Goal: Task Accomplishment & Management: Use online tool/utility

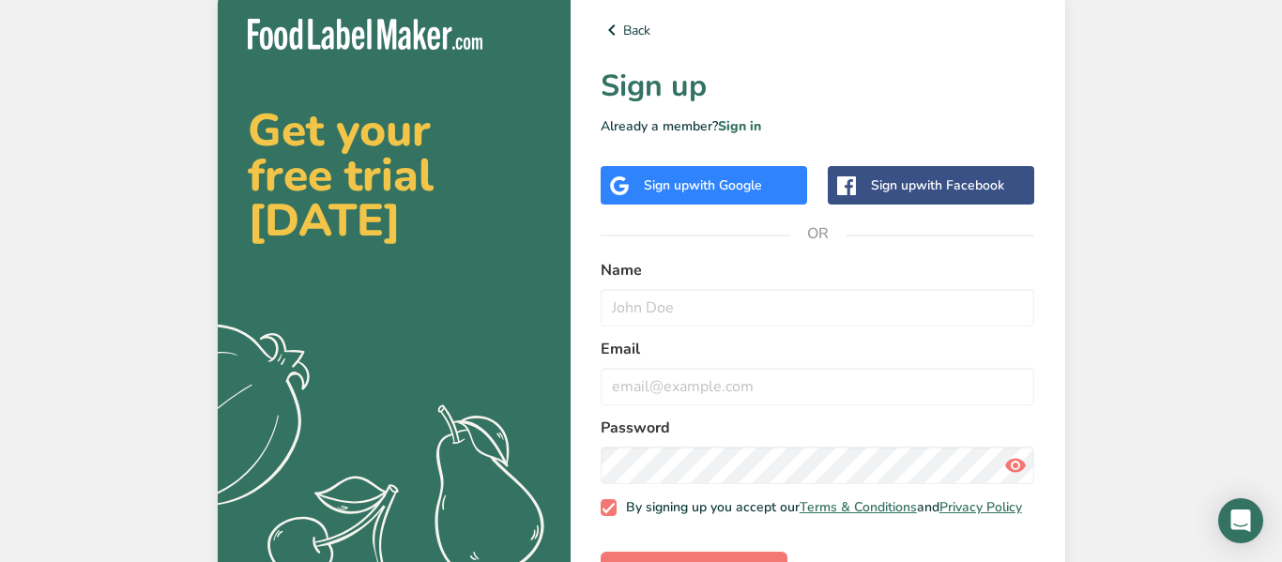
click at [668, 200] on div "Sign up with Google" at bounding box center [703, 185] width 206 height 38
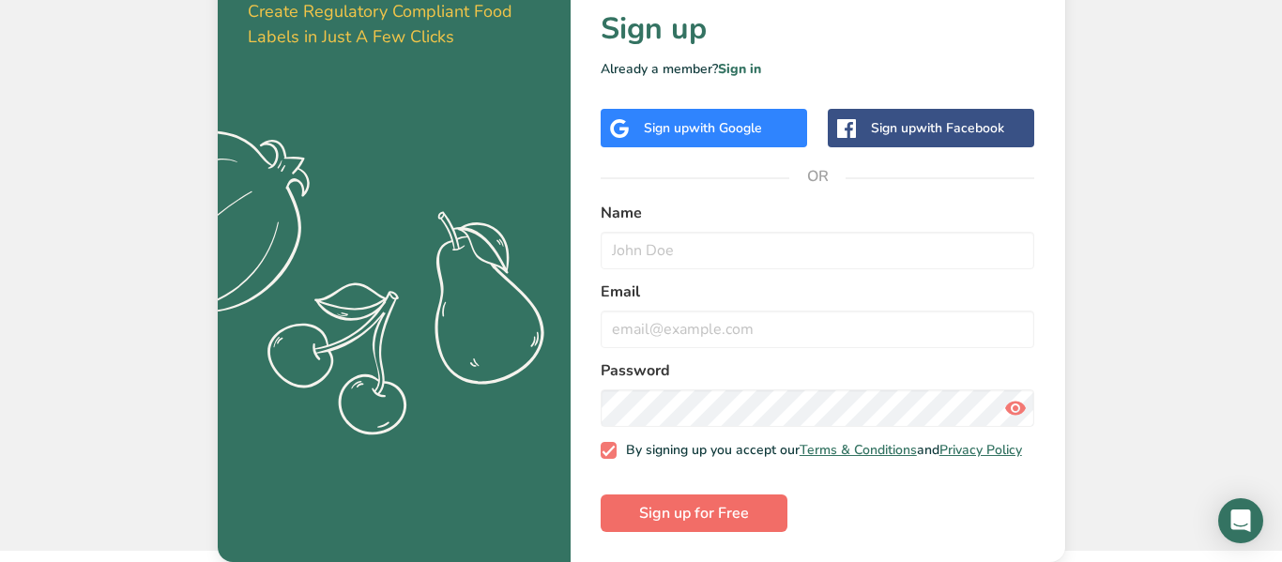
scroll to position [68, 0]
click at [690, 521] on span "Sign up for Free" at bounding box center [694, 513] width 110 height 23
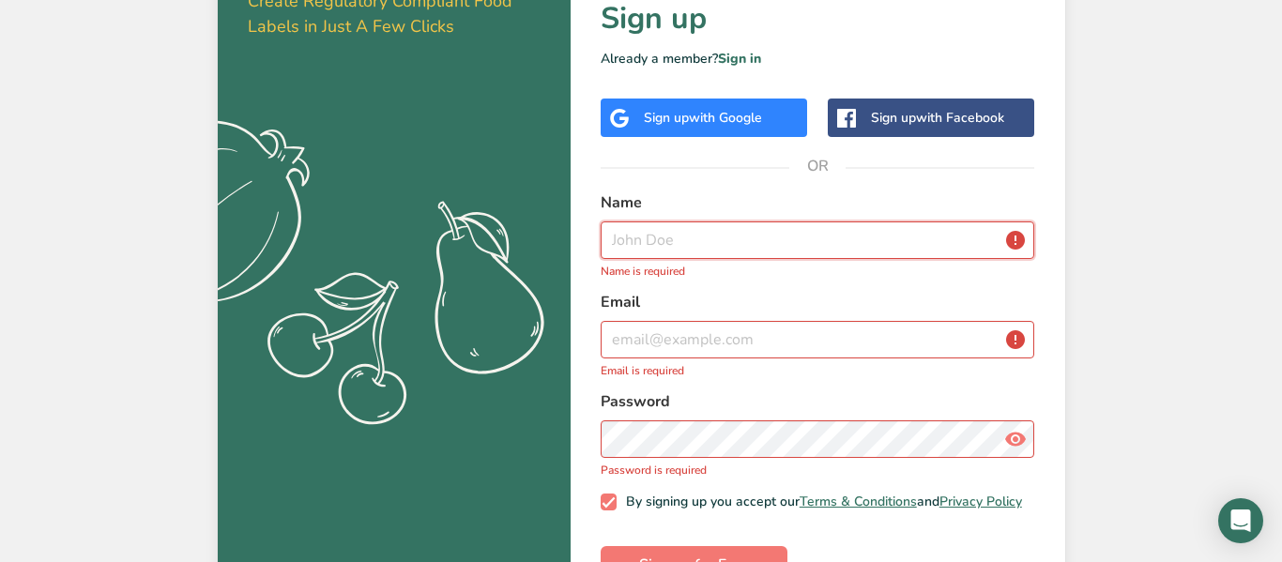
click at [750, 221] on input "text" at bounding box center [817, 240] width 434 height 38
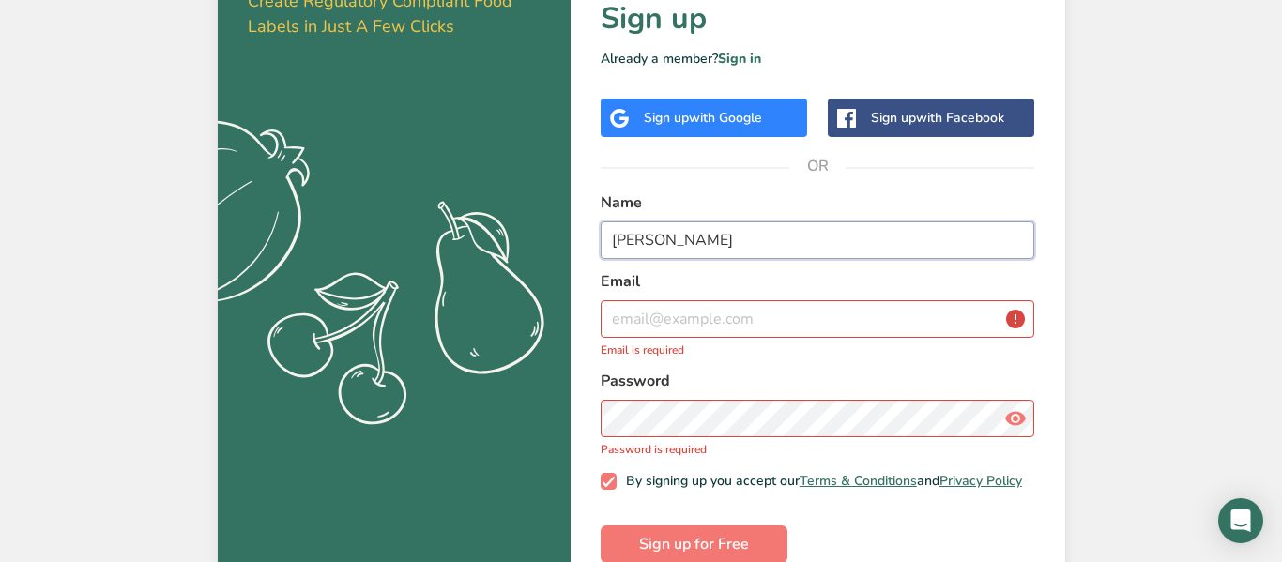
type input "[PERSON_NAME]"
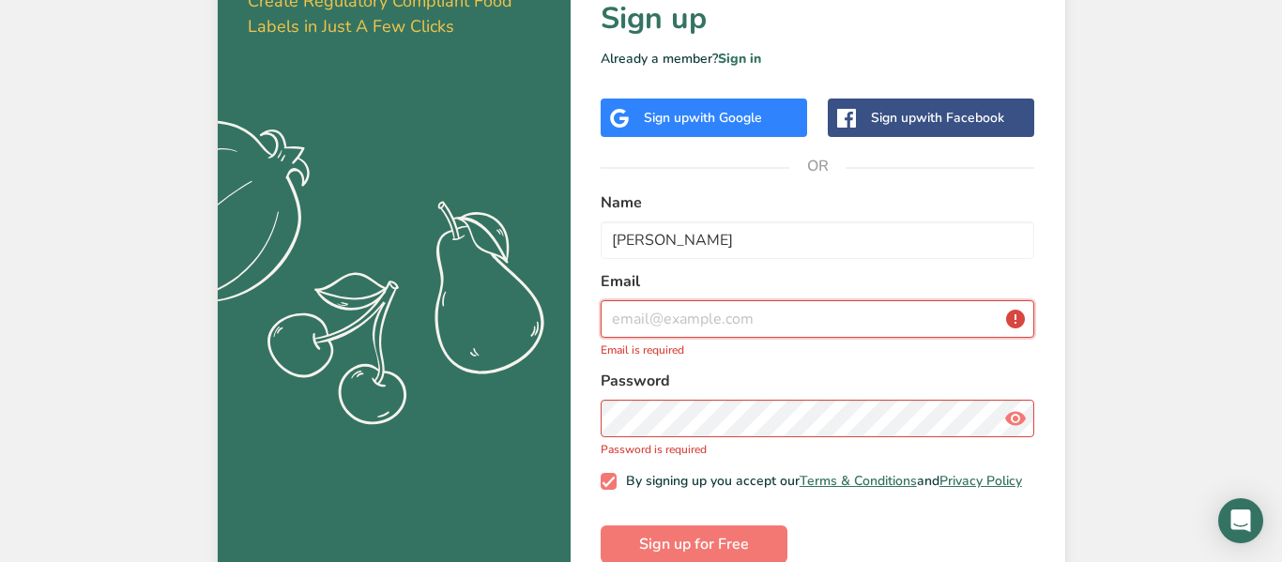
click at [690, 314] on input "email" at bounding box center [817, 319] width 434 height 38
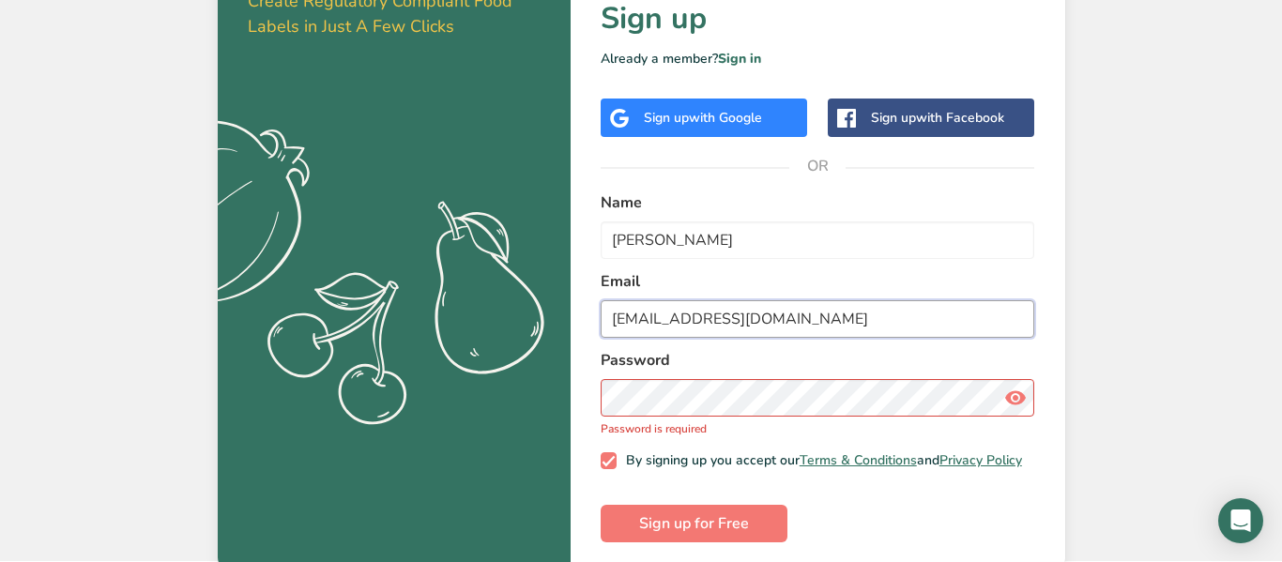
type input "[EMAIL_ADDRESS][DOMAIN_NAME]"
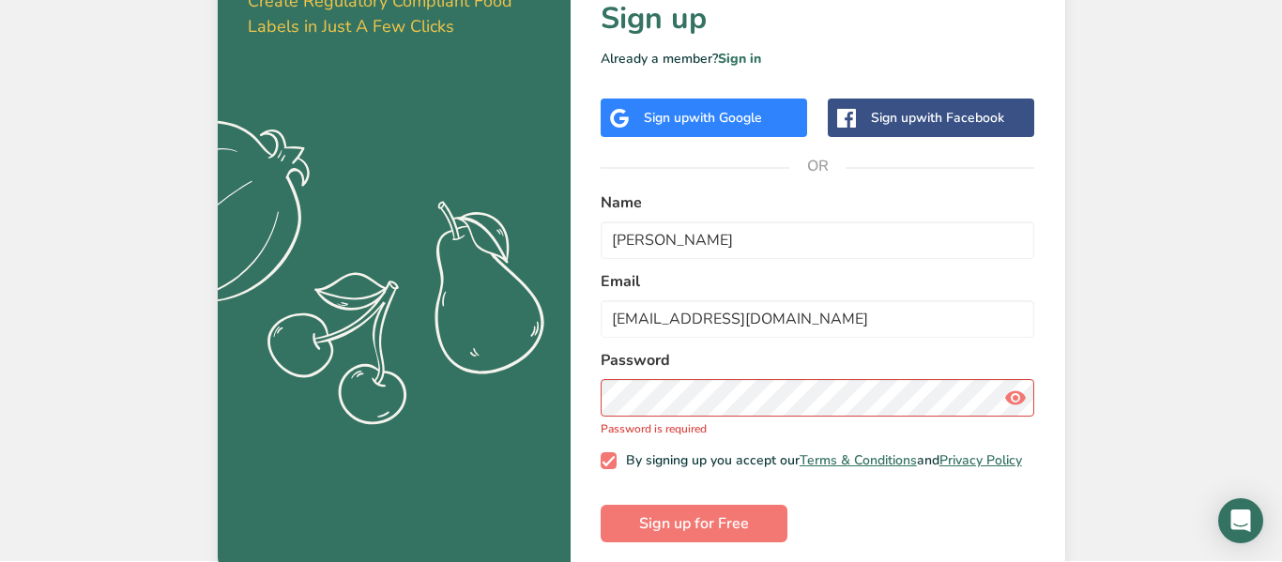
click at [713, 417] on div "Password Password is required" at bounding box center [817, 393] width 434 height 88
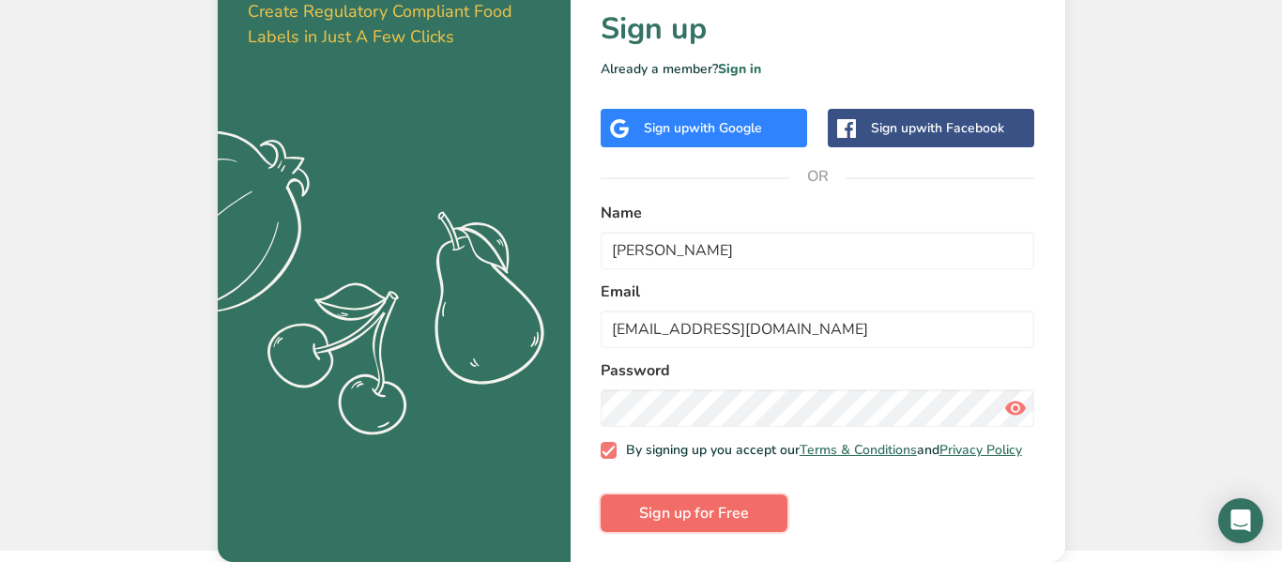
click at [703, 524] on button "Sign up for Free" at bounding box center [693, 513] width 187 height 38
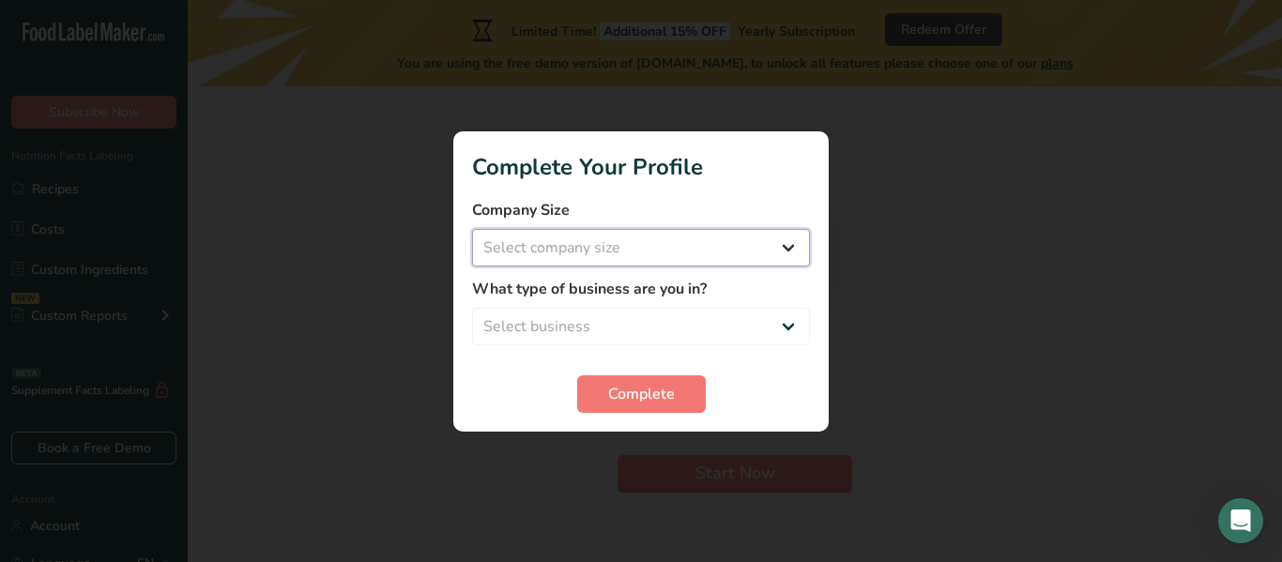
click at [635, 251] on select "Select company size Fewer than 10 Employees 10 to 50 Employees 51 to 500 Employ…" at bounding box center [641, 248] width 338 height 38
select select "1"
click at [472, 229] on select "Select company size Fewer than 10 Employees 10 to 50 Employees 51 to 500 Employ…" at bounding box center [641, 248] width 338 height 38
click at [585, 323] on select "Select business Packaged Food Manufacturer Restaurant & Cafe Bakery Meal Plans …" at bounding box center [641, 327] width 338 height 38
select select "4"
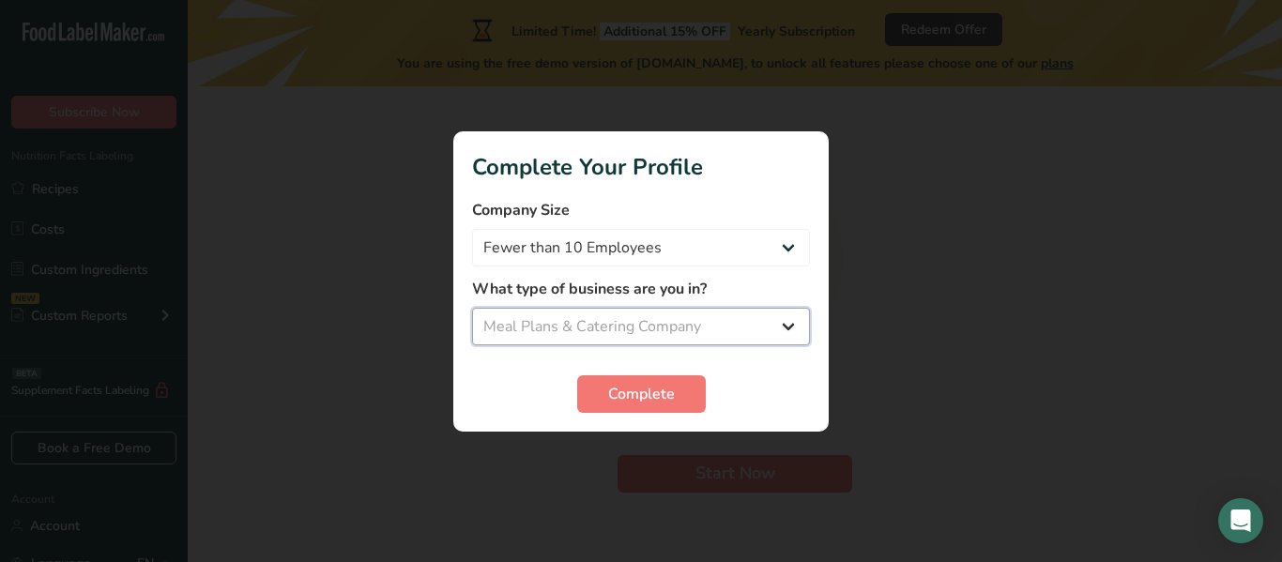
click at [472, 308] on select "Select business Packaged Food Manufacturer Restaurant & Cafe Bakery Meal Plans …" at bounding box center [641, 327] width 338 height 38
click at [611, 395] on span "Complete" at bounding box center [641, 394] width 67 height 23
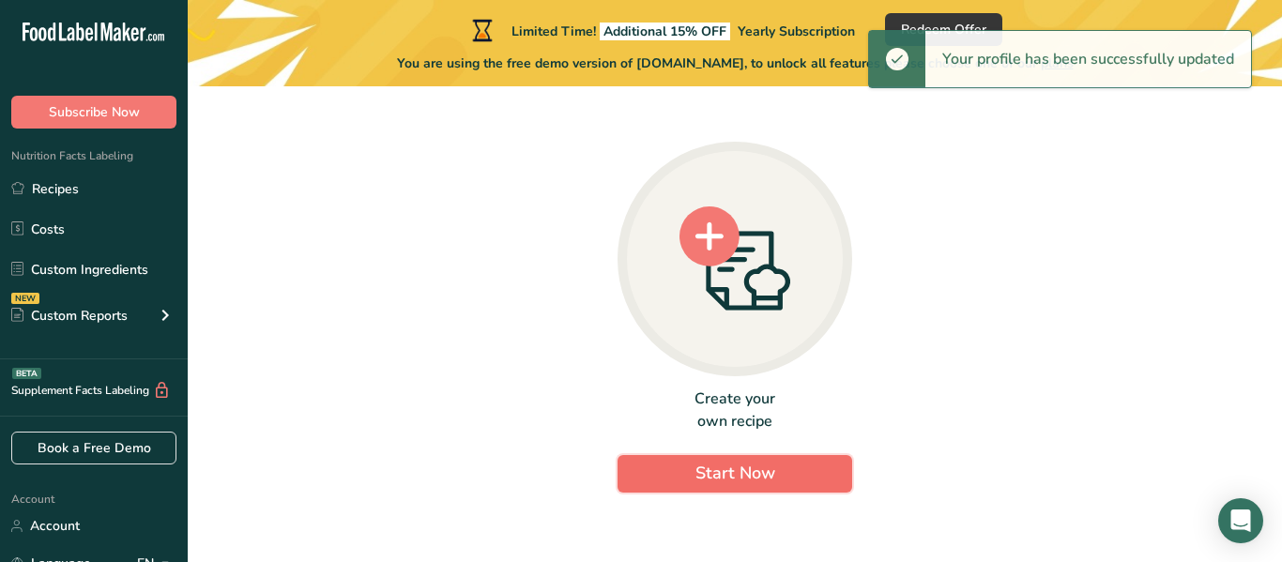
click at [730, 478] on span "Start Now" at bounding box center [735, 473] width 80 height 23
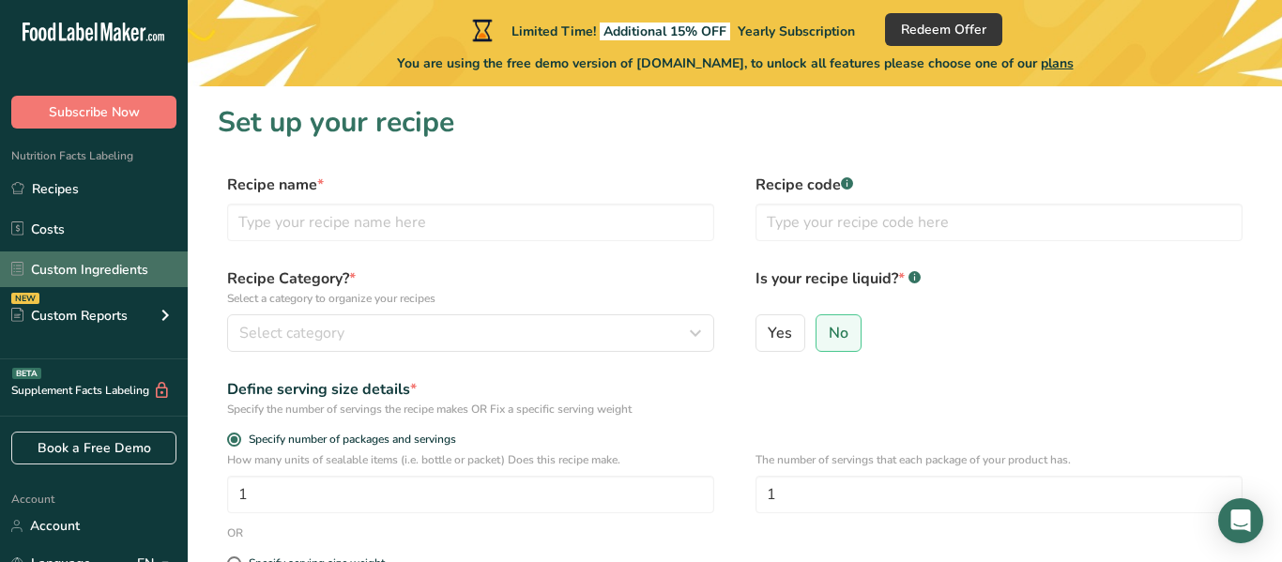
click at [90, 266] on link "Custom Ingredients" at bounding box center [94, 269] width 188 height 36
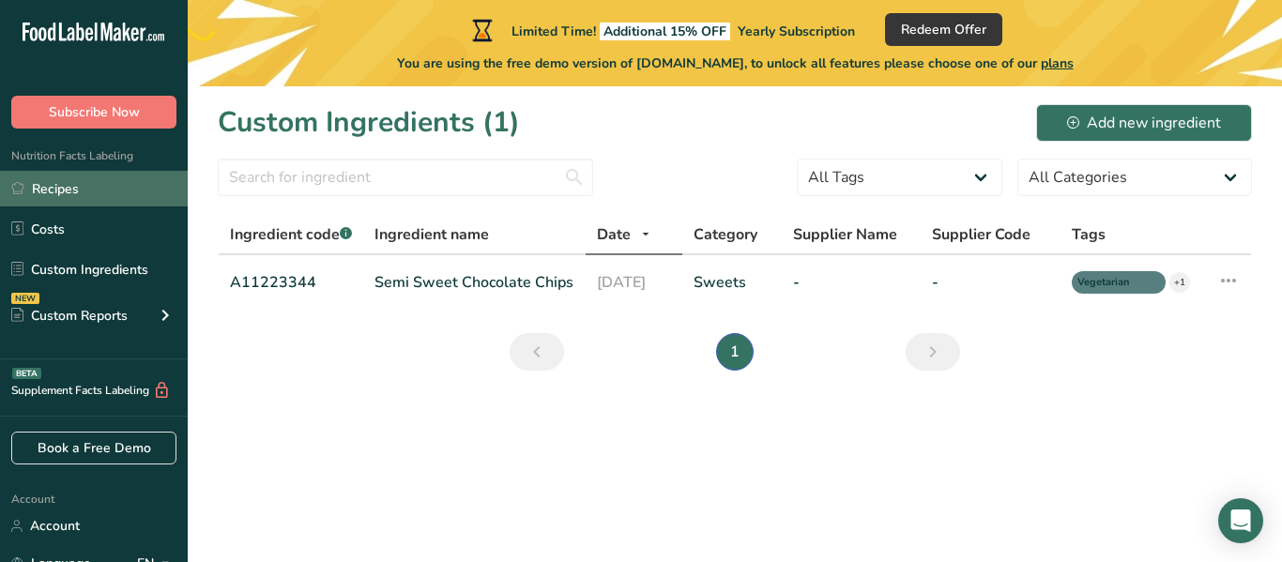
click at [65, 185] on link "Recipes" at bounding box center [94, 189] width 188 height 36
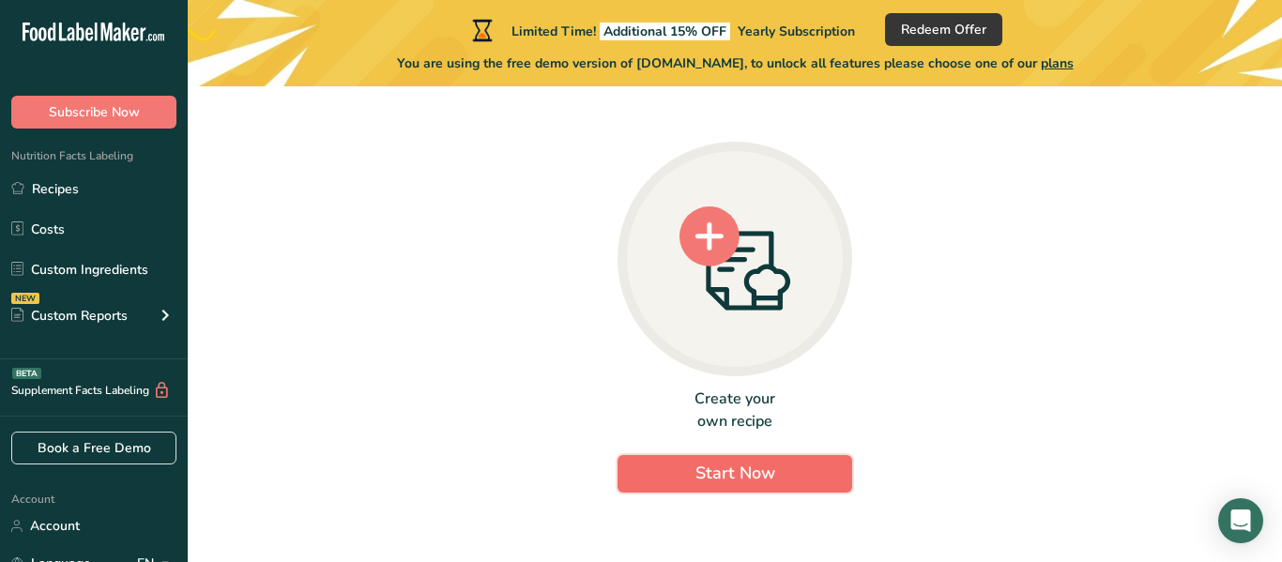
click at [736, 463] on span "Start Now" at bounding box center [735, 473] width 80 height 23
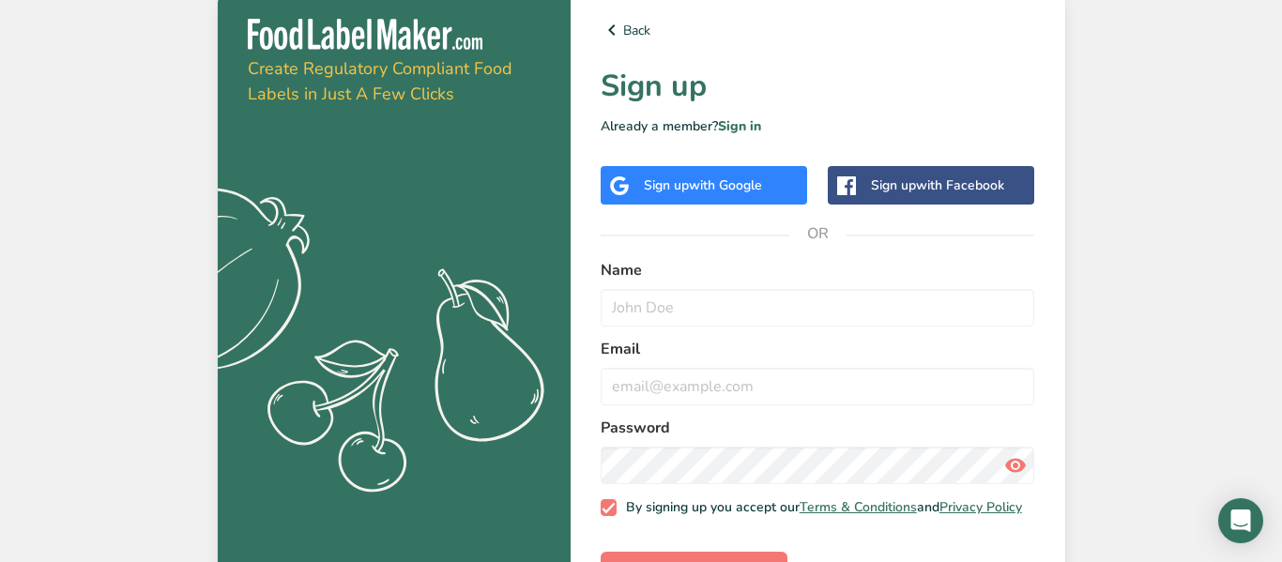
scroll to position [68, 0]
